Goal: Transaction & Acquisition: Purchase product/service

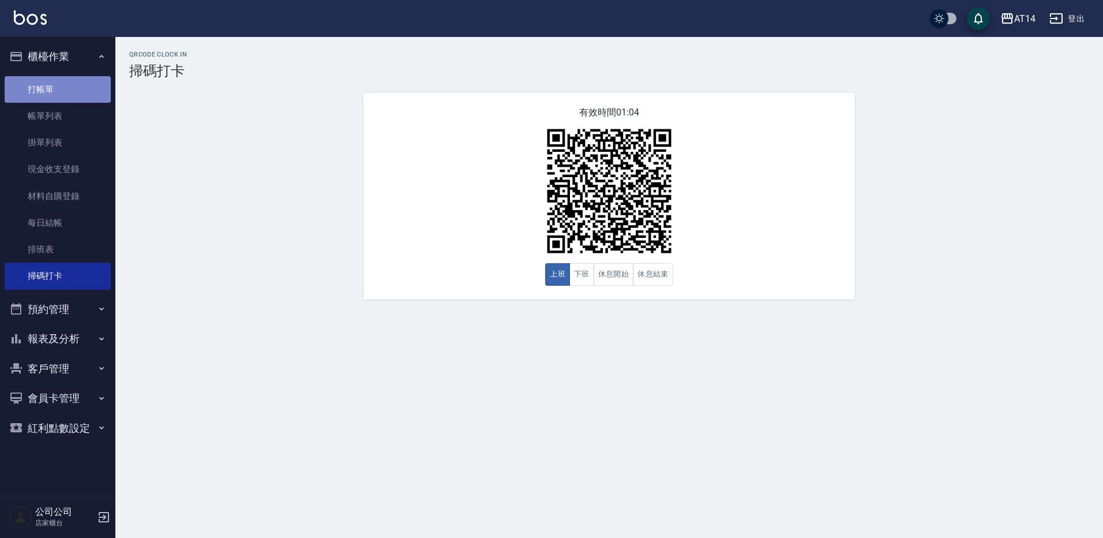
click at [46, 88] on link "打帳單" at bounding box center [58, 89] width 106 height 27
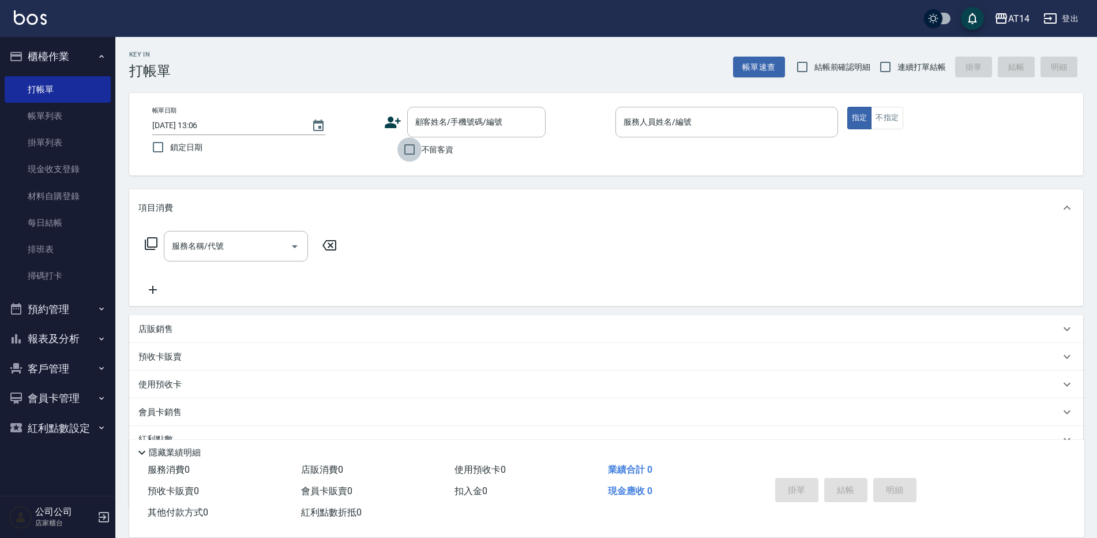
click at [406, 148] on input "不留客資" at bounding box center [410, 149] width 24 height 24
checkbox input "true"
click at [654, 126] on input "服務人員姓名/編號" at bounding box center [727, 122] width 212 height 20
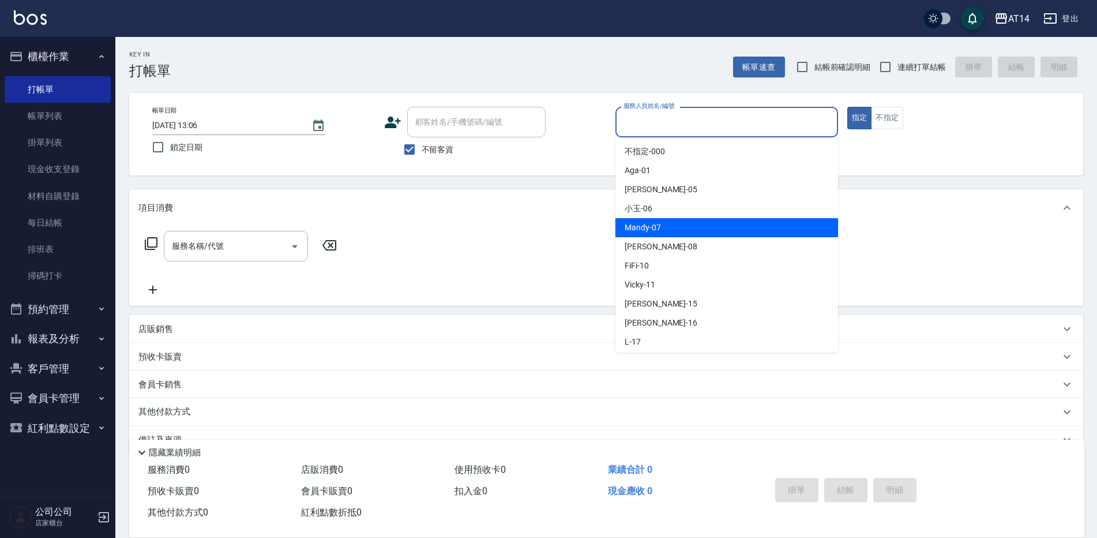
click at [637, 226] on span "Mandy -07" at bounding box center [643, 228] width 36 height 12
type input "Mandy-07"
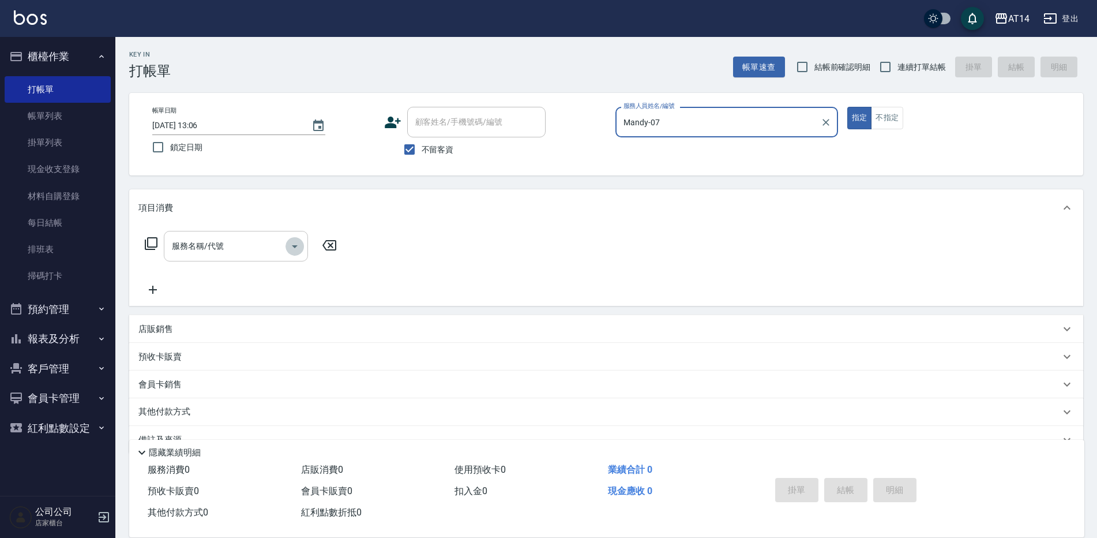
click at [296, 243] on icon "Open" at bounding box center [295, 246] width 14 height 14
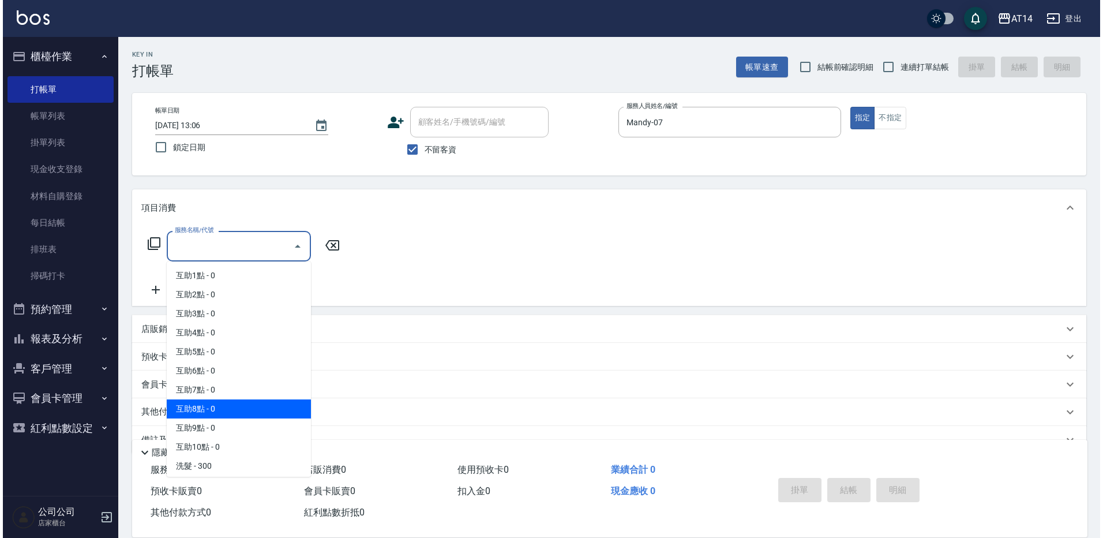
scroll to position [58, 0]
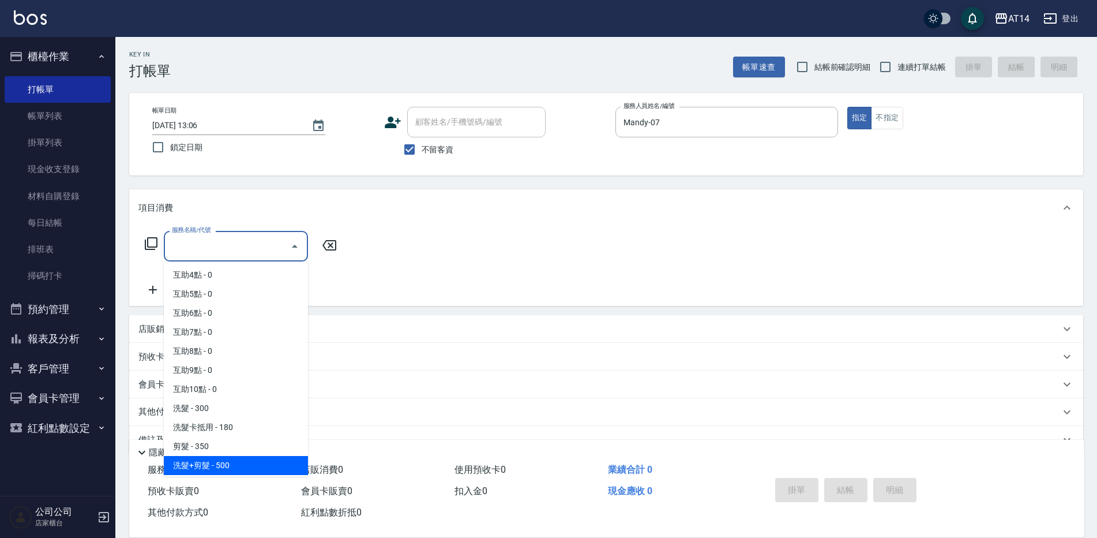
click at [244, 465] on span "洗髮+剪髮 - 500" at bounding box center [236, 465] width 144 height 19
type input "洗髮+剪髮(022)"
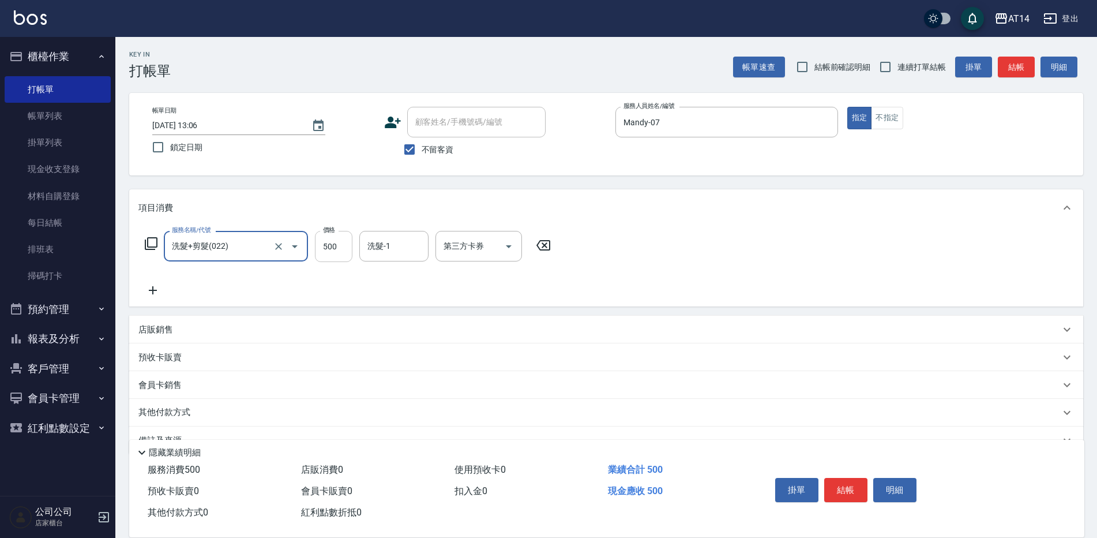
click at [335, 242] on input "500" at bounding box center [334, 246] width 38 height 31
type input "600"
click at [834, 484] on button "結帳" at bounding box center [846, 490] width 43 height 24
